Goal: Check status: Check status

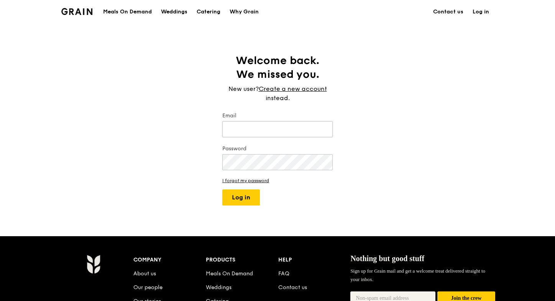
click at [278, 131] on input "Email" at bounding box center [277, 129] width 110 height 16
type input "[EMAIL_ADDRESS][DOMAIN_NAME]"
click at [222, 189] on button "Log in" at bounding box center [241, 197] width 38 height 16
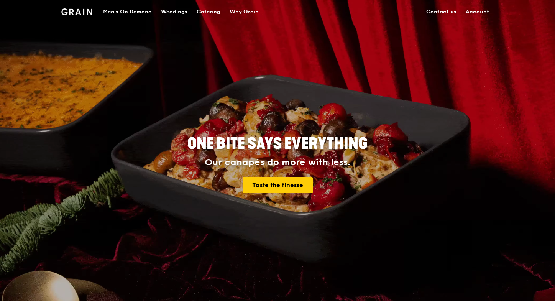
click at [480, 13] on link "Account" at bounding box center [477, 11] width 33 height 23
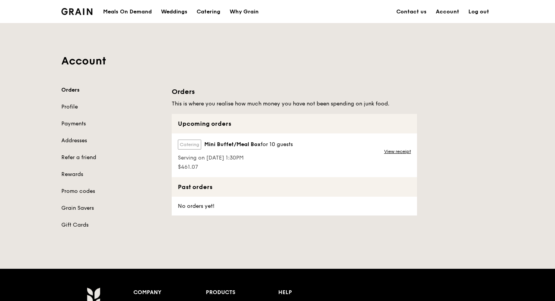
click at [255, 145] on span "Mini Buffet/Meal Box" at bounding box center [232, 145] width 56 height 8
click at [210, 160] on span "Serving on [DATE] 1:30PM" at bounding box center [235, 158] width 115 height 8
click at [397, 153] on link "View receipt" at bounding box center [397, 151] width 27 height 6
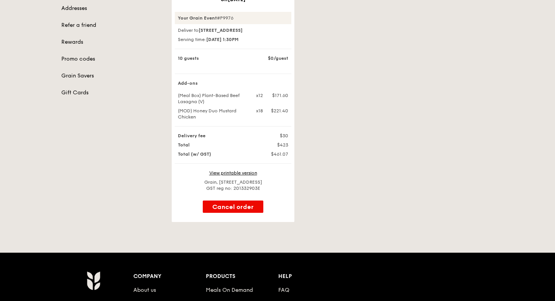
scroll to position [153, 0]
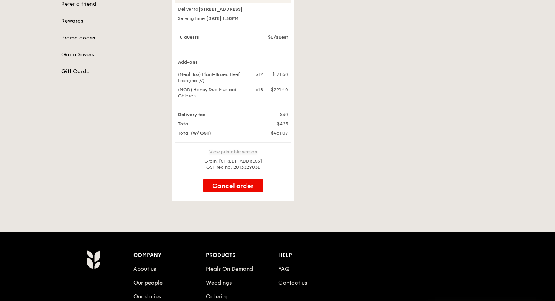
click at [243, 154] on link "View printable version" at bounding box center [233, 151] width 48 height 5
